Goal: Communication & Community: Answer question/provide support

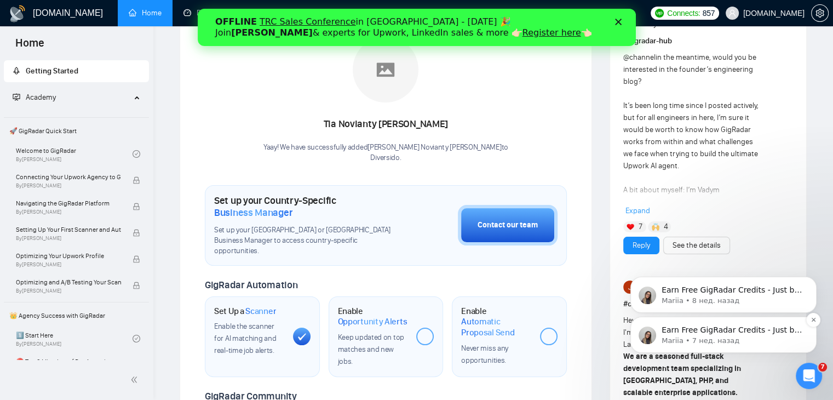
click at [726, 338] on p "Mariia • 7 нед. назад" at bounding box center [731, 341] width 141 height 10
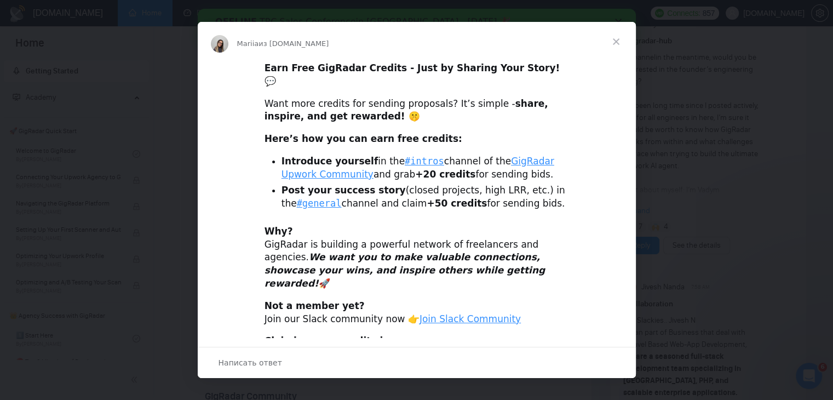
click at [794, 371] on div "Мессенджер Intercom" at bounding box center [416, 200] width 833 height 400
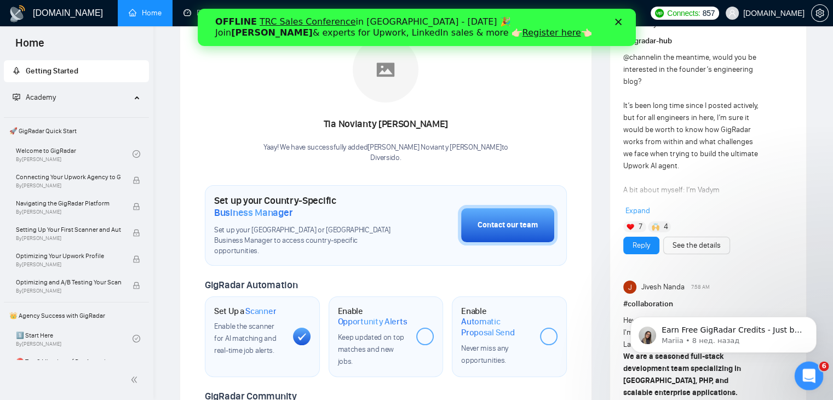
click at [800, 369] on div "Открыть службу сообщений Intercom" at bounding box center [807, 374] width 36 height 36
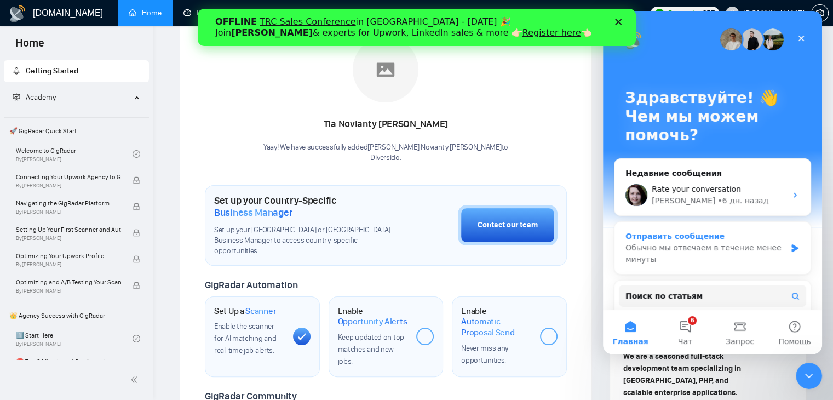
click at [683, 241] on div "Отправить сообщение" at bounding box center [705, 235] width 160 height 11
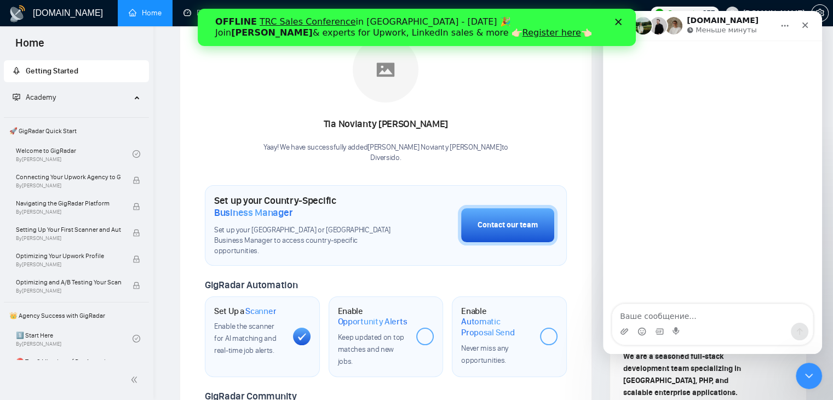
click at [668, 314] on textarea "Ваше сообщение..." at bounding box center [712, 313] width 200 height 19
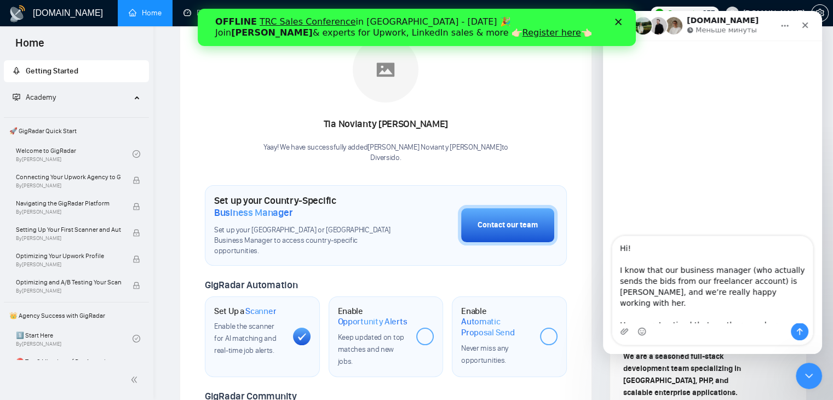
drag, startPoint x: 728, startPoint y: 292, endPoint x: 801, endPoint y: 293, distance: 73.4
click at [801, 293] on textarea "Hi! I know that our business manager (who actually sends the bids from our free…" at bounding box center [712, 279] width 200 height 86
click at [795, 293] on textarea "Hi! I know that our business manager (who actually sends the bids from our free…" at bounding box center [712, 279] width 200 height 86
click at [795, 292] on textarea "Hi! I know that our business manager (who actually sends the bids from our free…" at bounding box center [712, 279] width 200 height 86
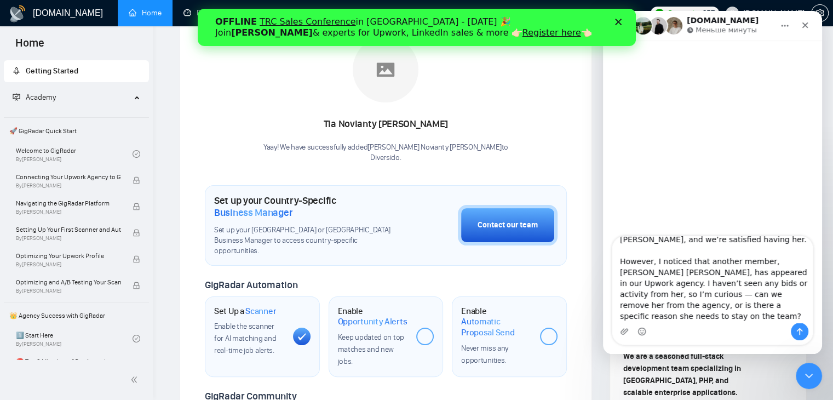
click at [678, 294] on textarea "Hi! I know that our business manager (who actually sends the bids from our free…" at bounding box center [712, 279] width 200 height 86
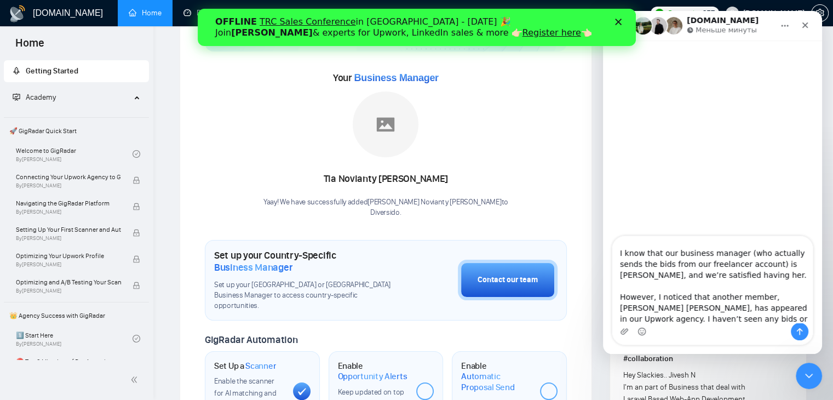
scroll to position [0, 0]
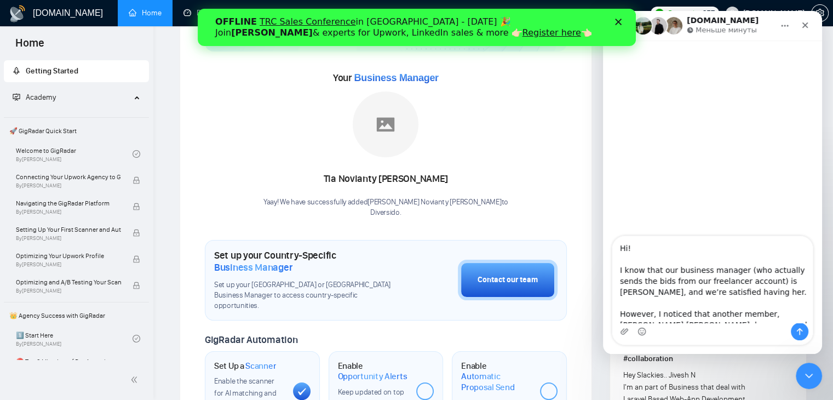
type textarea "Hi! I know that our business manager (who actually sends the bids from our free…"
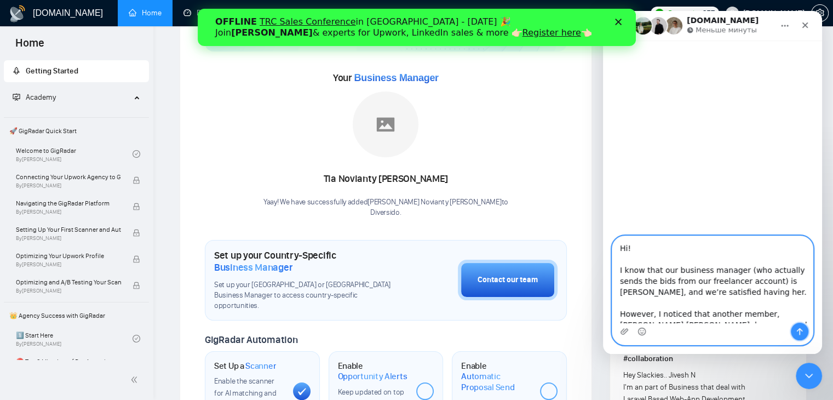
click at [796, 329] on icon "Отправить сообщение…" at bounding box center [799, 331] width 9 height 9
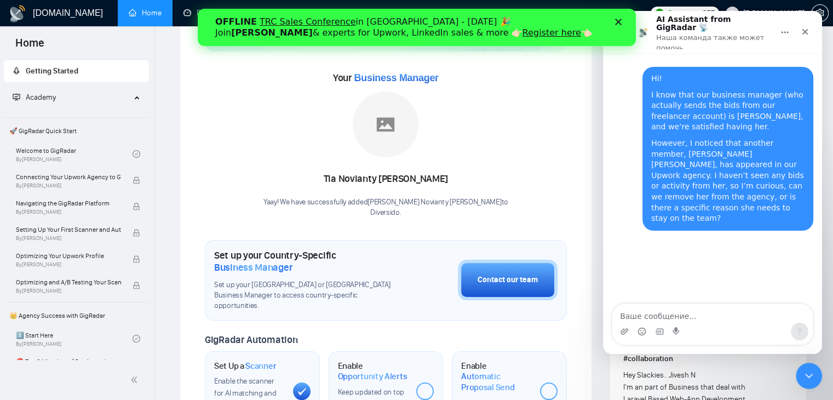
click at [619, 21] on icon "Закрыть" at bounding box center [617, 22] width 7 height 7
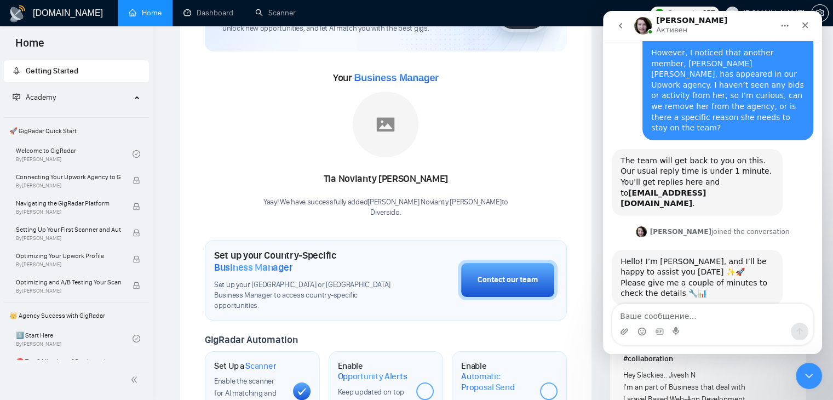
scroll to position [80, 0]
